Goal: Task Accomplishment & Management: Manage account settings

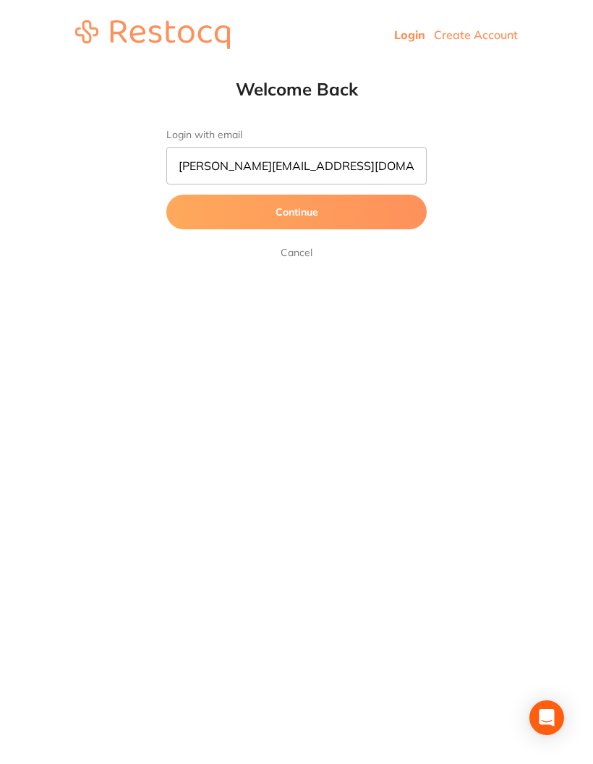
type input "[PERSON_NAME][EMAIL_ADDRESS][DOMAIN_NAME]"
click at [349, 211] on button "Continue" at bounding box center [296, 212] width 260 height 35
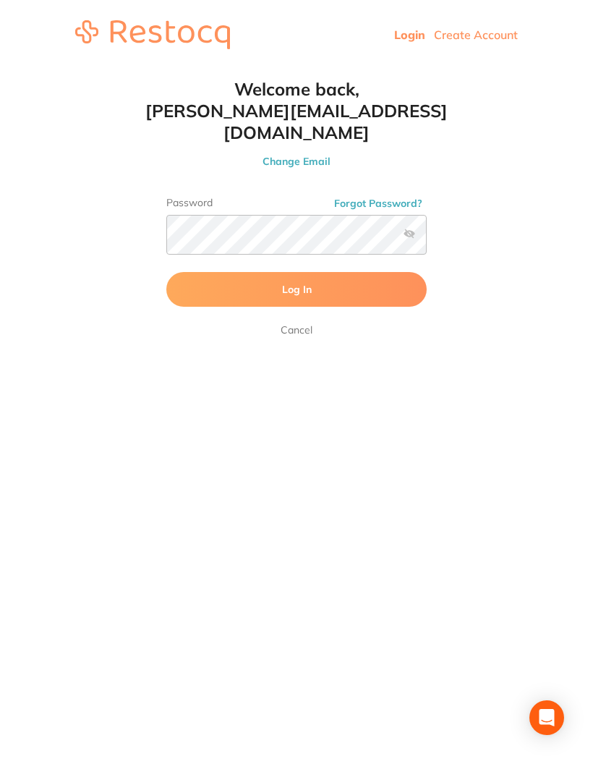
click at [404, 228] on label at bounding box center [410, 234] width 12 height 12
click at [427, 239] on input "checkbox" at bounding box center [427, 239] width 0 height 0
click at [377, 272] on button "Log In" at bounding box center [296, 289] width 260 height 35
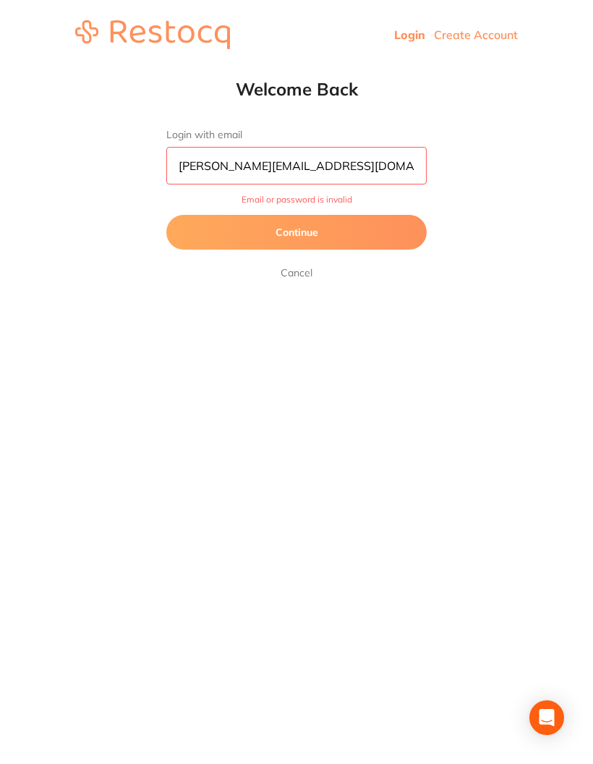
click at [340, 237] on button "Continue" at bounding box center [296, 232] width 260 height 35
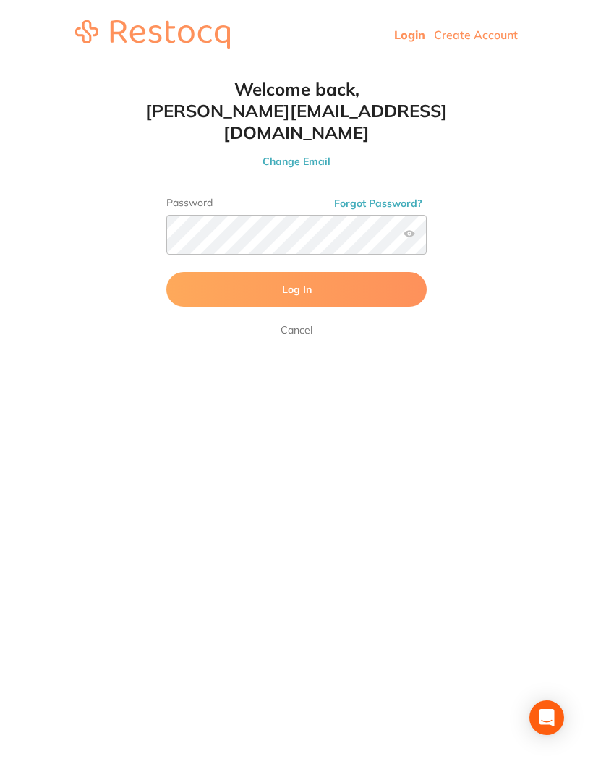
click at [382, 197] on button "Forgot Password?" at bounding box center [378, 203] width 97 height 13
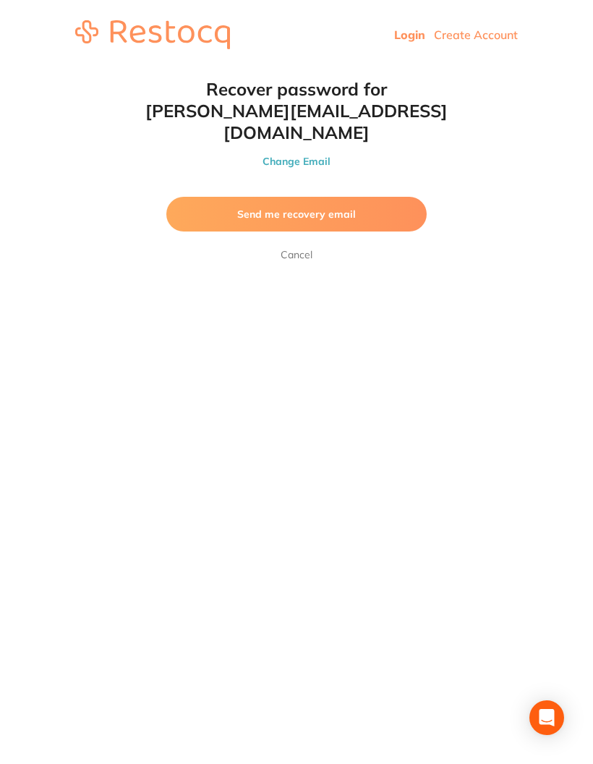
click at [359, 197] on button "Send me recovery email" at bounding box center [296, 214] width 260 height 35
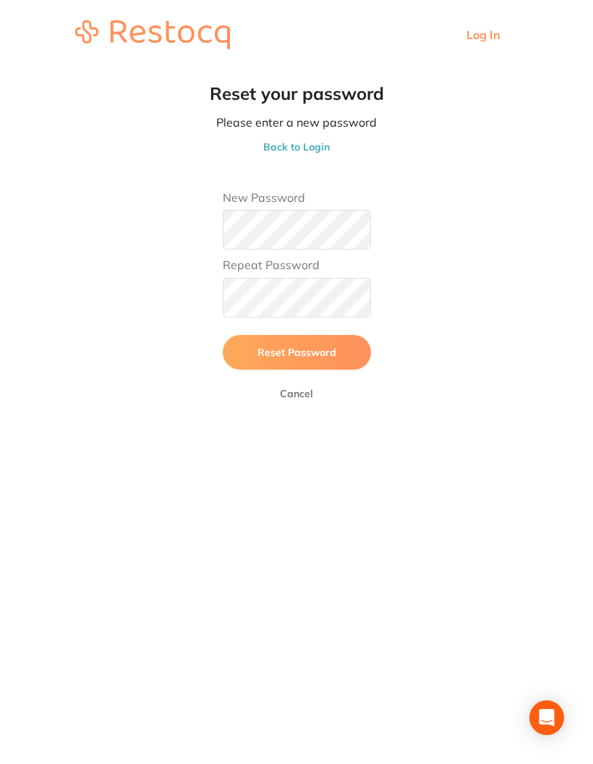
click at [295, 346] on span "Reset Password" at bounding box center [296, 352] width 79 height 13
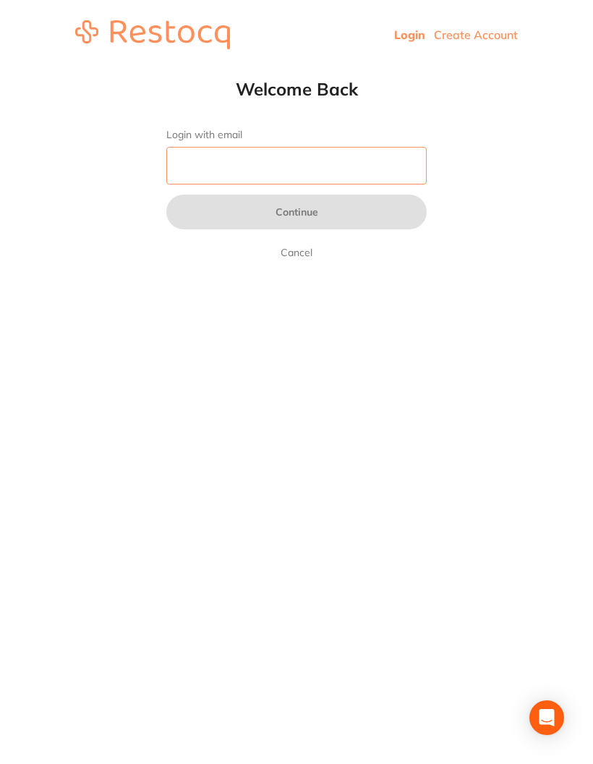
click at [353, 169] on input "Login with email" at bounding box center [296, 166] width 260 height 38
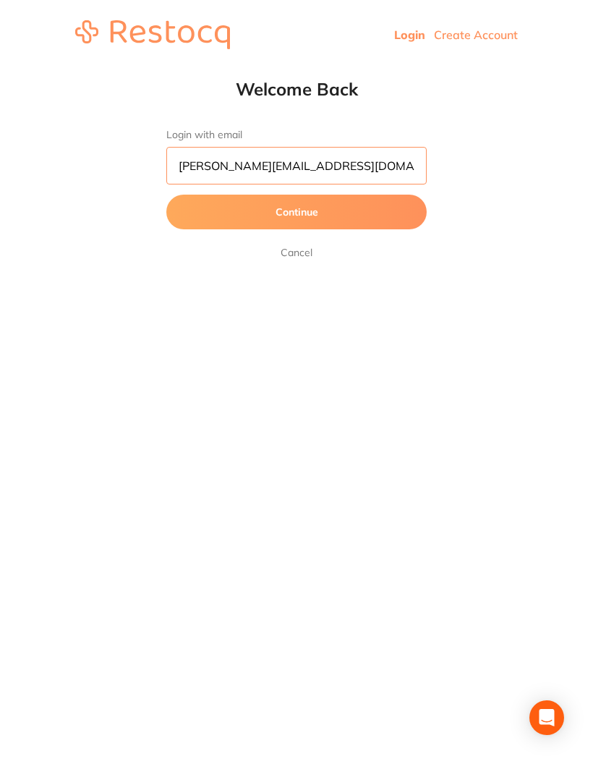
type input "[PERSON_NAME][EMAIL_ADDRESS][DOMAIN_NAME]"
click at [395, 200] on button "Continue" at bounding box center [296, 212] width 260 height 35
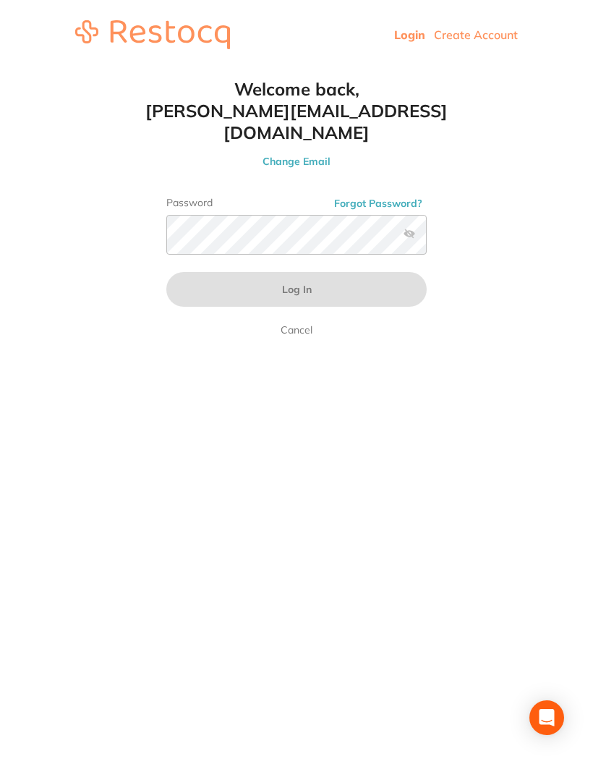
click at [133, 69] on html "Login Create Account Welcome Back Login with email [PERSON_NAME][EMAIL_ADDRESS]…" at bounding box center [296, 34] width 593 height 69
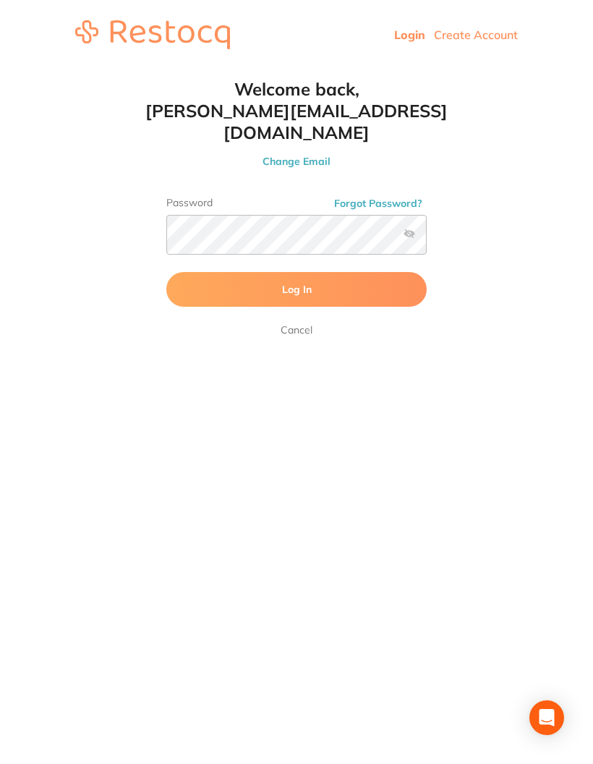
click at [323, 272] on button "Log In" at bounding box center [296, 289] width 260 height 35
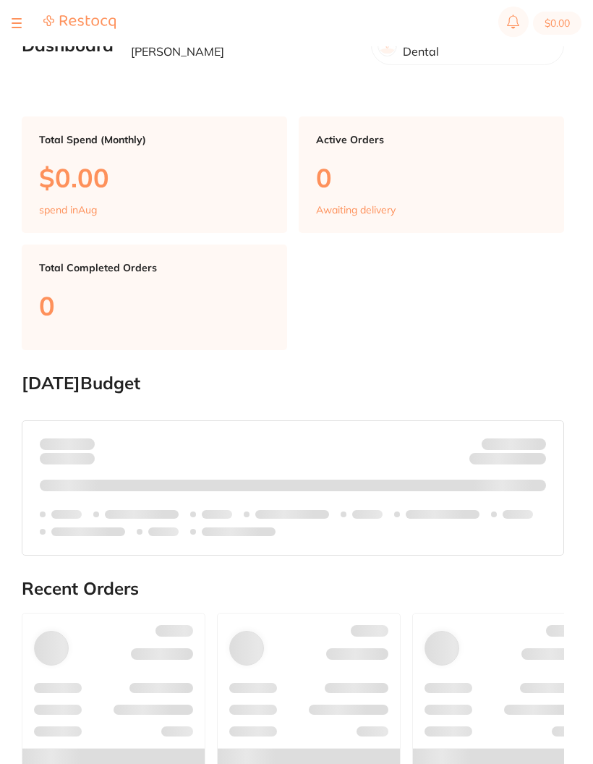
click at [31, 19] on div at bounding box center [64, 22] width 104 height 17
click at [18, 23] on button at bounding box center [17, 22] width 10 height 1
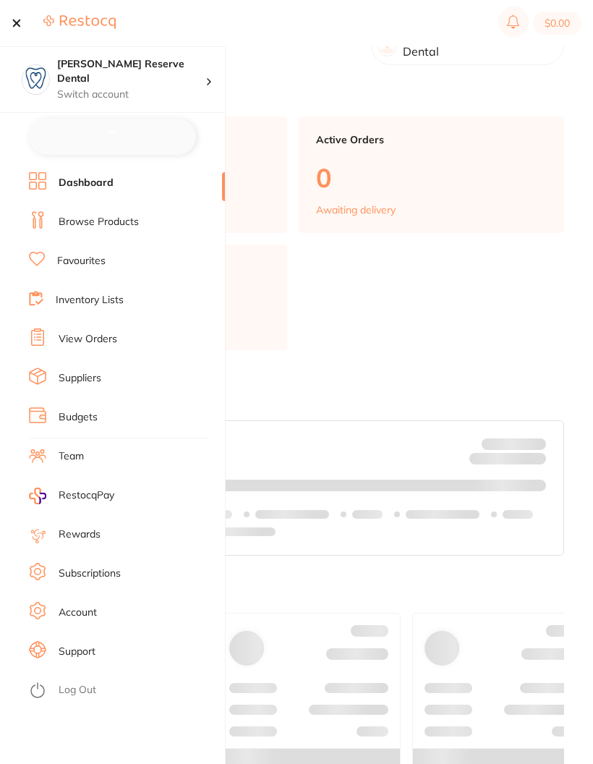
click at [131, 576] on li "Subscriptions" at bounding box center [127, 574] width 196 height 22
click at [90, 577] on link "Subscriptions" at bounding box center [90, 573] width 62 height 14
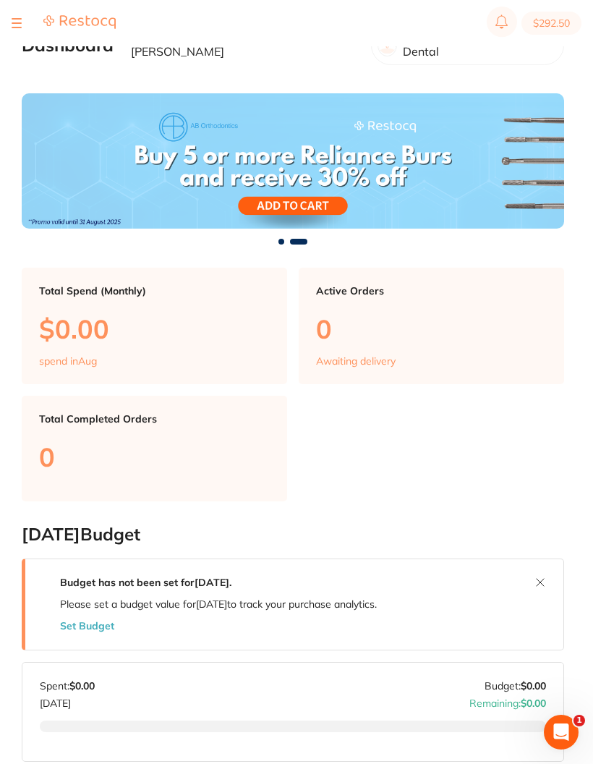
click at [21, 22] on button at bounding box center [17, 22] width 10 height 1
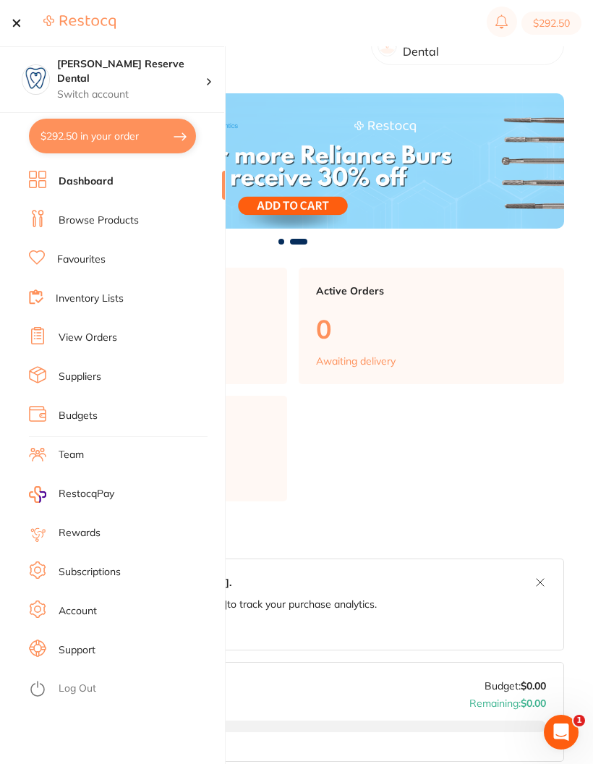
click at [117, 570] on link "Subscriptions" at bounding box center [90, 572] width 62 height 14
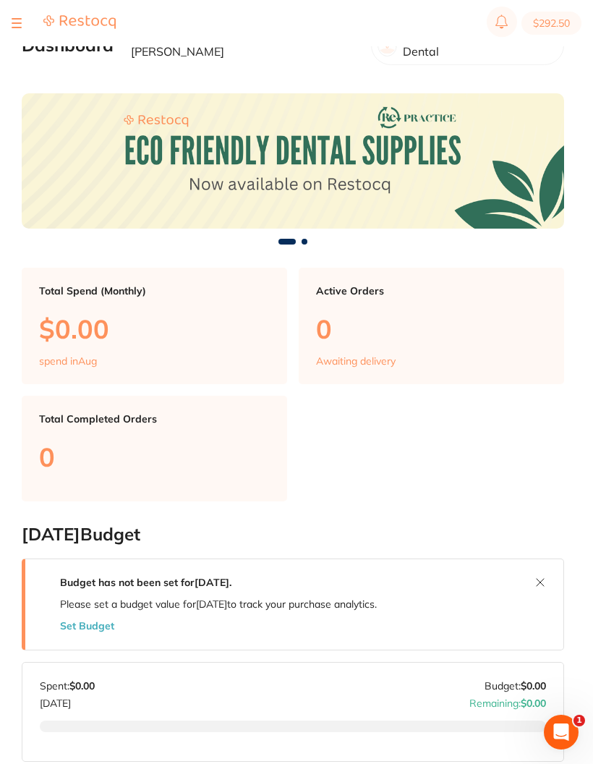
click at [22, 31] on div at bounding box center [64, 22] width 104 height 17
click at [17, 26] on div at bounding box center [17, 22] width 10 height 17
click at [19, 22] on button at bounding box center [17, 22] width 10 height 1
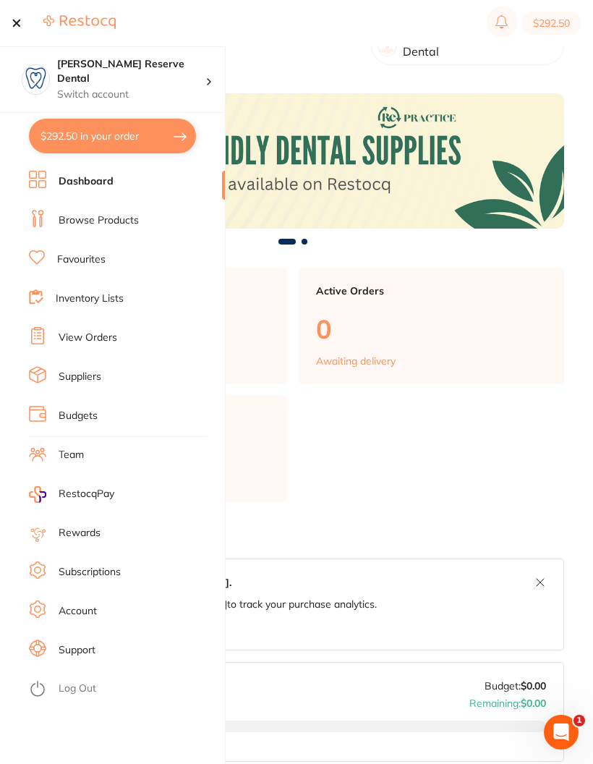
click at [95, 605] on link "Account" at bounding box center [78, 611] width 38 height 14
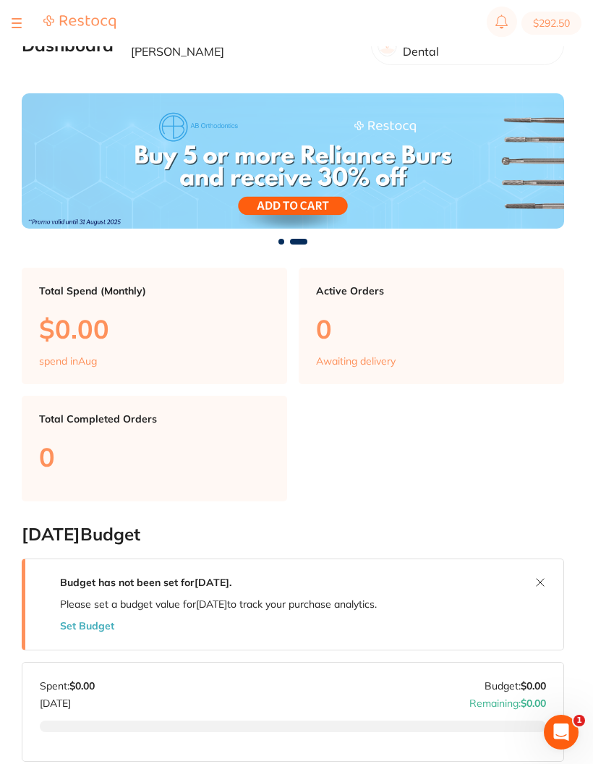
click at [29, 21] on div at bounding box center [64, 22] width 104 height 17
click at [17, 22] on button at bounding box center [17, 22] width 10 height 1
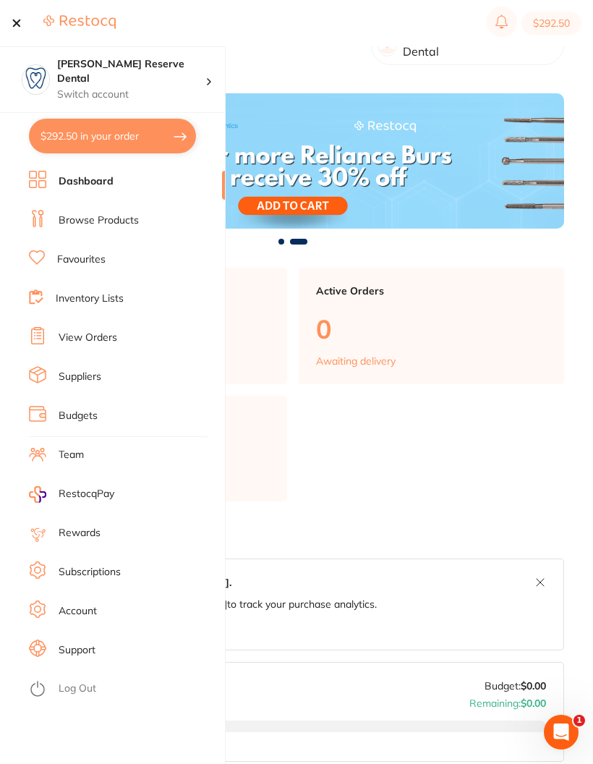
click at [93, 25] on img at bounding box center [79, 21] width 72 height 15
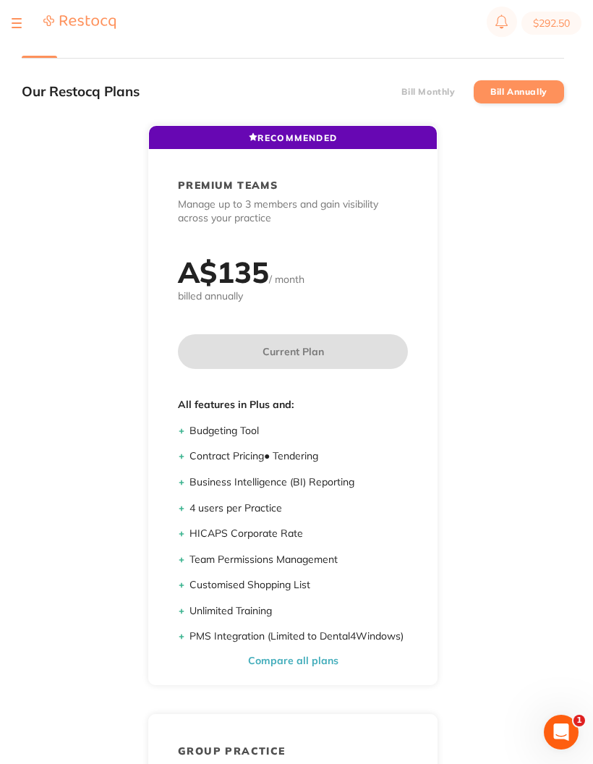
click at [138, 47] on li "Payment" at bounding box center [118, 43] width 52 height 29
click at [137, 47] on li "Payment" at bounding box center [118, 43] width 52 height 29
click at [140, 53] on li "Payment" at bounding box center [118, 43] width 52 height 29
